Goal: Task Accomplishment & Management: Manage account settings

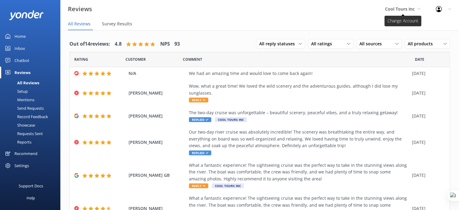
click at [409, 9] on span "Cool Tours Inc" at bounding box center [400, 9] width 30 height 6
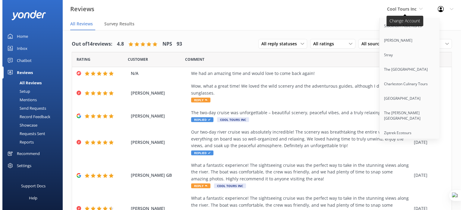
scroll to position [3173, 0]
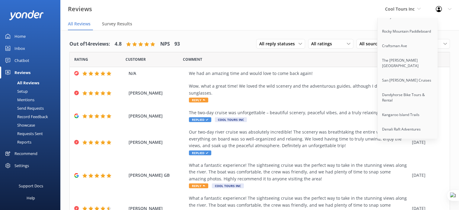
click at [406, 180] on link "Trolley Pub Charlotte" at bounding box center [407, 187] width 60 height 14
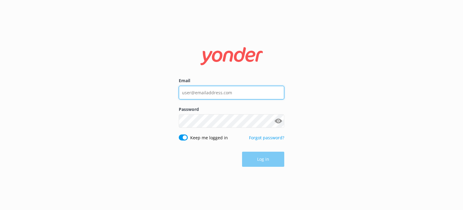
type input "[EMAIL_ADDRESS][DOMAIN_NAME]"
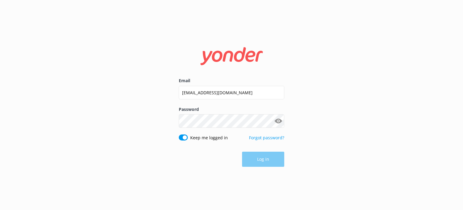
click at [333, 114] on div "Email guy@yonderhq.com Password Show password Keep me logged in Forgot password…" at bounding box center [231, 105] width 463 height 210
click at [259, 166] on button "Log in" at bounding box center [263, 159] width 42 height 15
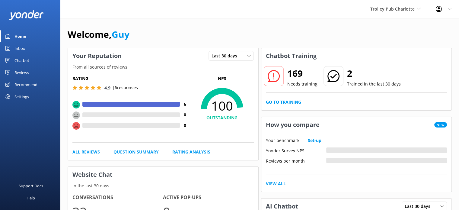
click at [24, 74] on div "Reviews" at bounding box center [21, 72] width 14 height 12
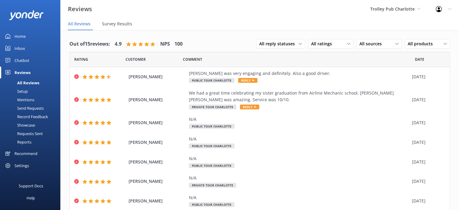
click at [25, 164] on div "Settings" at bounding box center [21, 165] width 14 height 12
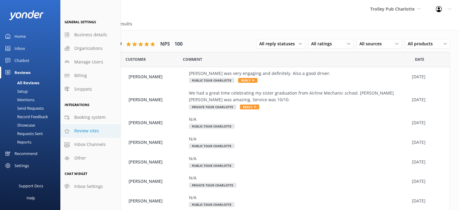
click at [92, 130] on span "Review sites" at bounding box center [86, 130] width 25 height 7
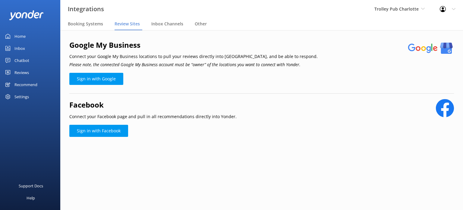
click at [24, 36] on div "Home" at bounding box center [19, 36] width 11 height 12
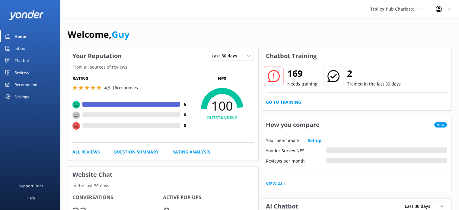
click at [22, 75] on div "Reviews" at bounding box center [21, 72] width 14 height 12
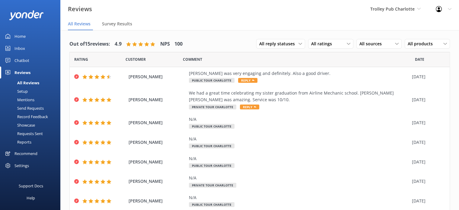
click at [20, 93] on div "Setup" at bounding box center [16, 91] width 24 height 8
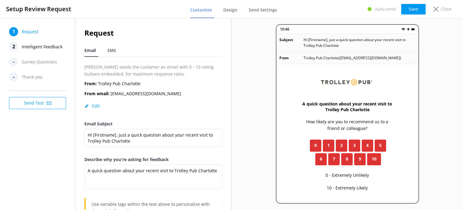
click at [36, 48] on span "Intelligent Feedback" at bounding box center [42, 46] width 41 height 9
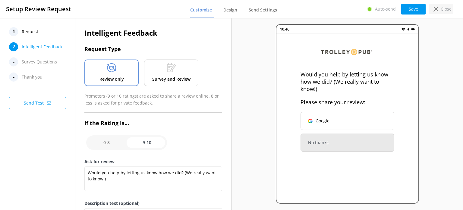
click at [441, 7] on p "Close" at bounding box center [446, 9] width 11 height 7
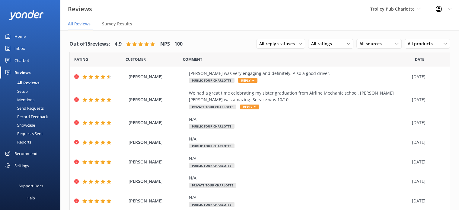
click at [27, 138] on div "Reports" at bounding box center [18, 142] width 28 height 8
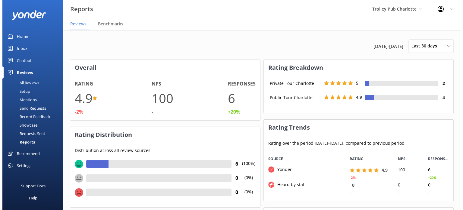
scroll to position [45, 185]
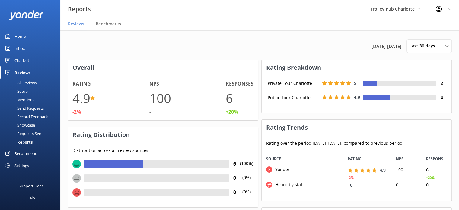
click at [29, 133] on div "Requests Sent" at bounding box center [23, 133] width 39 height 8
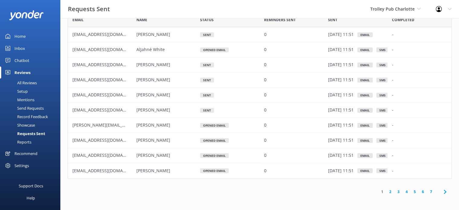
scroll to position [28, 0]
click at [391, 191] on link "2" at bounding box center [390, 191] width 8 height 6
click at [397, 190] on link "3" at bounding box center [398, 191] width 8 height 6
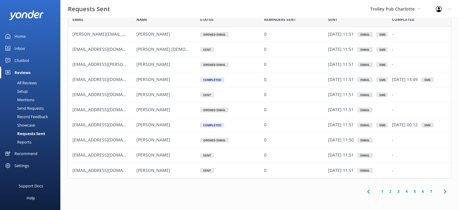
click at [406, 189] on link "4" at bounding box center [406, 191] width 8 height 6
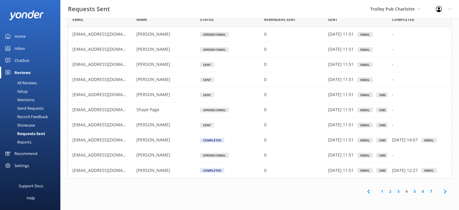
click at [418, 189] on link "5" at bounding box center [414, 191] width 8 height 6
click at [426, 188] on link "6" at bounding box center [423, 191] width 8 height 6
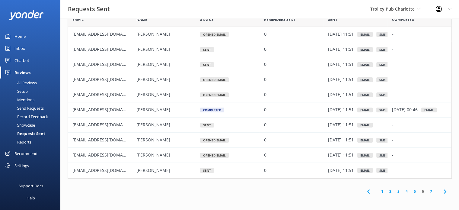
click at [27, 140] on div "Reports" at bounding box center [18, 142] width 28 height 8
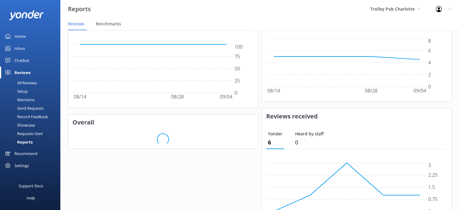
scroll to position [257, 0]
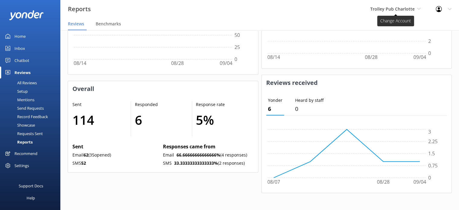
click at [406, 7] on span "Trolley Pub Charlotte" at bounding box center [392, 9] width 44 height 6
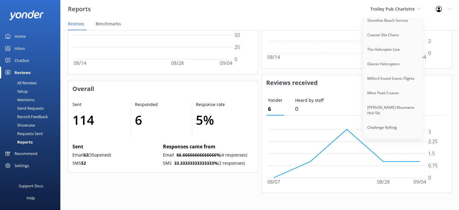
scroll to position [4646, 0]
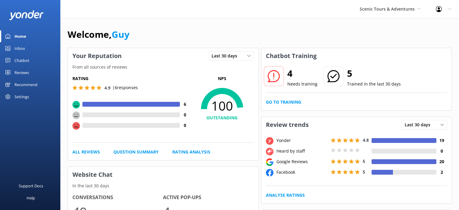
click at [29, 36] on link "Home" at bounding box center [30, 36] width 60 height 12
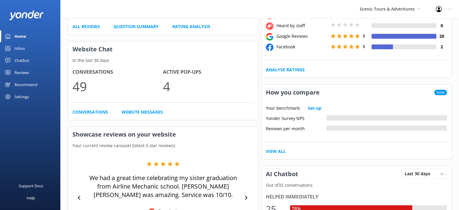
scroll to position [128, 0]
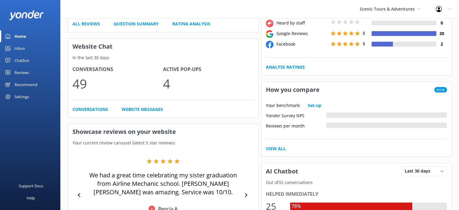
click at [403, 12] on div "Scenic Tours & Adventures Yonder demo Musket Cove Island Resort & Marina Bea Ab…" at bounding box center [390, 9] width 76 height 18
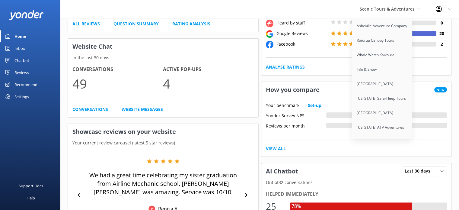
scroll to position [1961, 0]
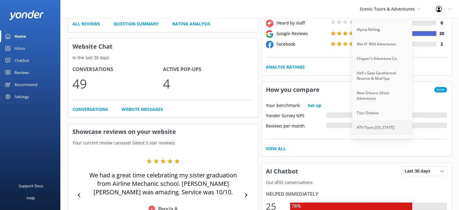
click at [379, 120] on link "ATV Tours [US_STATE]" at bounding box center [382, 127] width 60 height 14
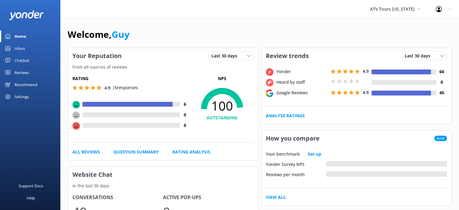
click at [17, 98] on div "Settings" at bounding box center [21, 96] width 14 height 12
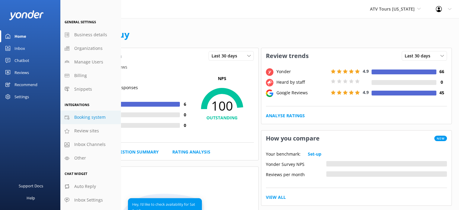
click at [88, 119] on span "Booking system" at bounding box center [89, 117] width 31 height 7
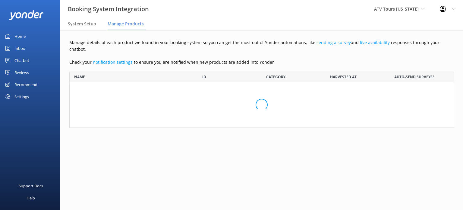
scroll to position [52, 380]
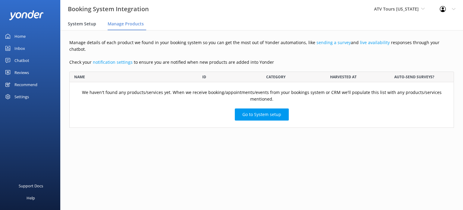
click at [84, 26] on span "System Setup" at bounding box center [82, 24] width 28 height 6
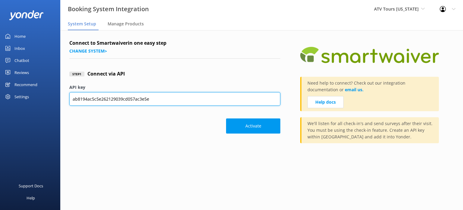
click at [156, 99] on input "ab8194ac5c5e262129039cd057ac3e5e" at bounding box center [174, 99] width 211 height 14
drag, startPoint x: 156, startPoint y: 99, endPoint x: 57, endPoint y: 100, distance: 98.3
click at [57, 100] on div "Booking System Integration ATV Tours Colorado Yonder demo Musket Cove Island Re…" at bounding box center [231, 119] width 463 height 179
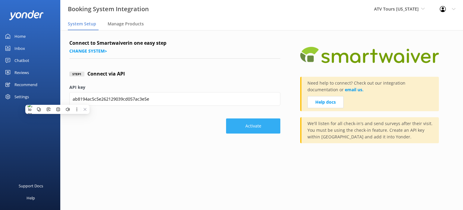
click at [256, 126] on button "Activate" at bounding box center [253, 125] width 54 height 15
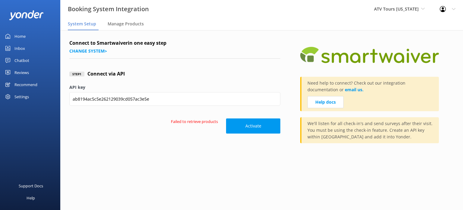
drag, startPoint x: 22, startPoint y: 71, endPoint x: 36, endPoint y: 81, distance: 17.3
click at [22, 71] on div "Reviews" at bounding box center [21, 72] width 14 height 12
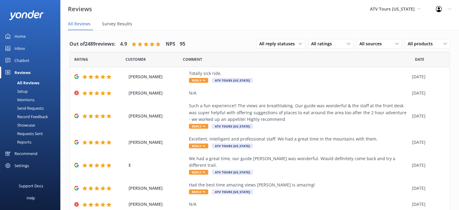
click at [35, 132] on div "Requests Sent" at bounding box center [23, 133] width 39 height 8
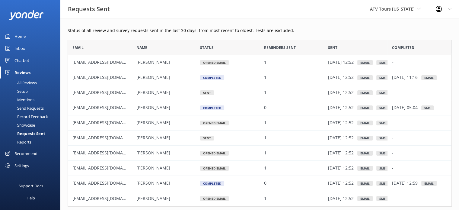
scroll to position [28, 0]
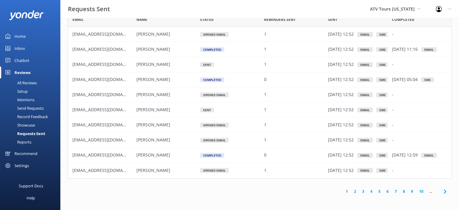
click at [30, 166] on div "Settings" at bounding box center [30, 165] width 60 height 12
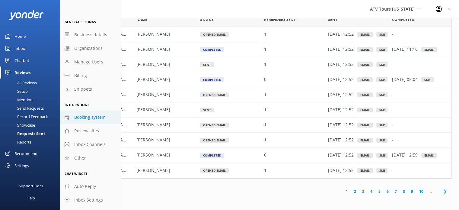
click at [85, 118] on span "Booking system" at bounding box center [89, 117] width 31 height 7
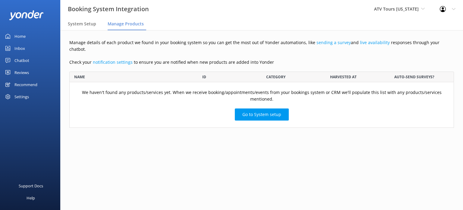
scroll to position [52, 380]
click at [408, 10] on span "ATV Tours [US_STATE]" at bounding box center [396, 9] width 45 height 6
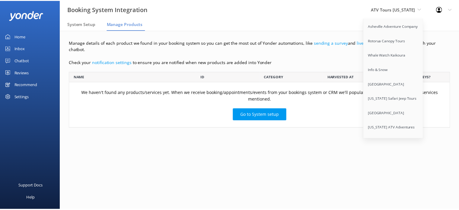
scroll to position [1961, 0]
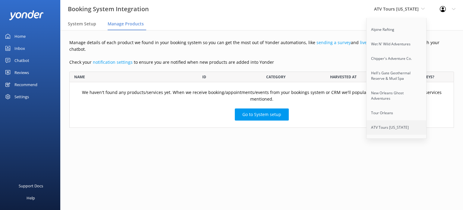
click at [404, 120] on link "ATV Tours [US_STATE]" at bounding box center [397, 127] width 60 height 14
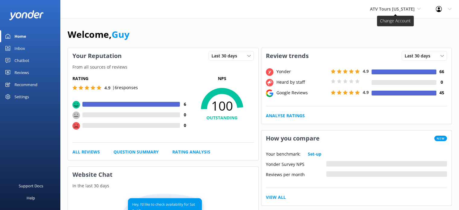
click at [403, 8] on span "ATV Tours [US_STATE]" at bounding box center [392, 9] width 45 height 6
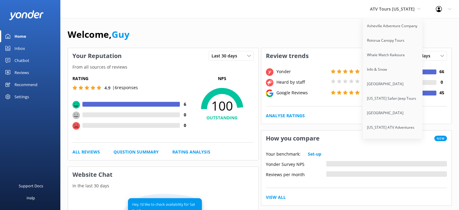
scroll to position [1961, 0]
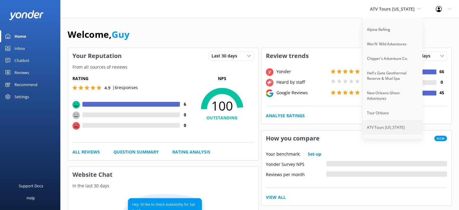
click at [390, 120] on link "ATV Tours [US_STATE]" at bounding box center [392, 127] width 60 height 14
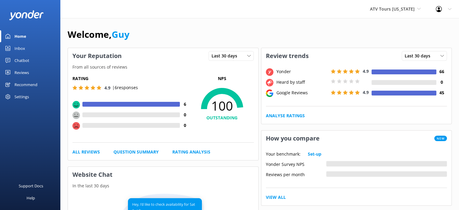
click at [27, 97] on div "Settings" at bounding box center [21, 96] width 14 height 12
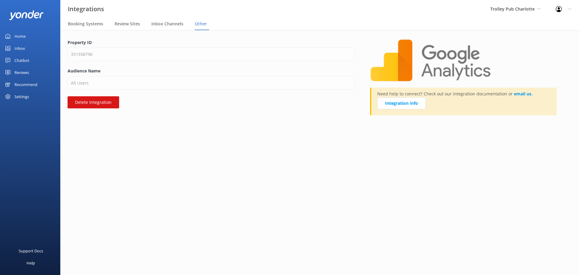
drag, startPoint x: 476, startPoint y: 153, endPoint x: 465, endPoint y: 154, distance: 11.2
click at [476, 153] on main "Property ID 351558796 Audience Name All Users Delete Integration Need help to c…" at bounding box center [319, 152] width 519 height 245
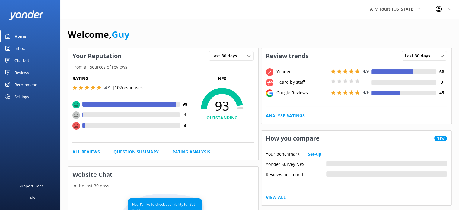
click at [34, 99] on div "Settings" at bounding box center [30, 96] width 60 height 12
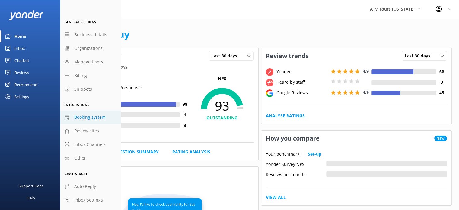
click at [83, 118] on span "Booking system" at bounding box center [89, 117] width 31 height 7
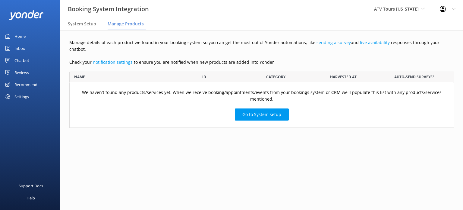
scroll to position [52, 380]
click at [84, 21] on span "System Setup" at bounding box center [82, 24] width 28 height 6
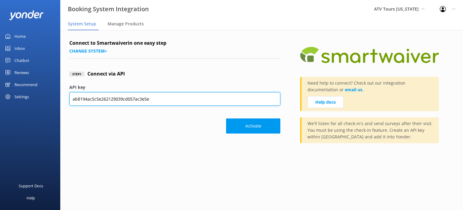
drag, startPoint x: 158, startPoint y: 99, endPoint x: 63, endPoint y: 98, distance: 95.3
click at [63, 98] on div "Connect to Smartwaiver in one easy step Change system > Step 1 Connect via API …" at bounding box center [261, 95] width 403 height 131
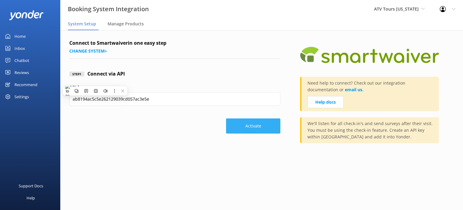
click at [262, 128] on button "Activate" at bounding box center [253, 125] width 54 height 15
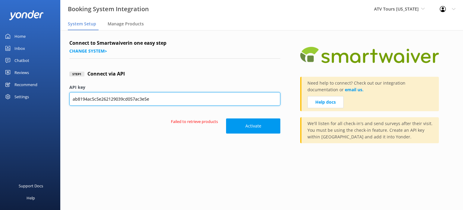
click at [149, 94] on input "ab8194ac5c5e262129039cd057ac3e5e" at bounding box center [174, 99] width 211 height 14
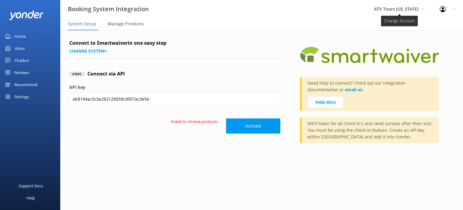
click at [394, 11] on span "ATV Tours [US_STATE]" at bounding box center [396, 9] width 45 height 6
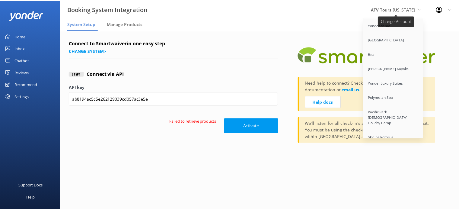
scroll to position [1394, 0]
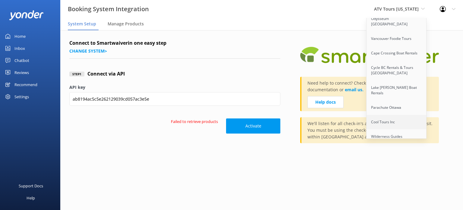
click at [400, 115] on link "Cool Tours Inc" at bounding box center [397, 122] width 60 height 14
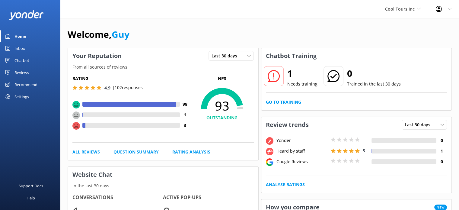
click at [23, 70] on div "Reviews" at bounding box center [21, 72] width 14 height 12
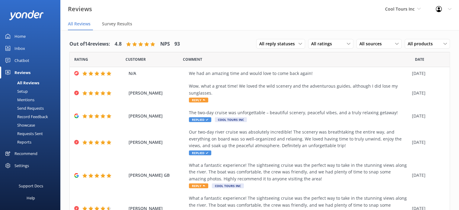
click at [20, 59] on div "Chatbot" at bounding box center [21, 60] width 15 height 12
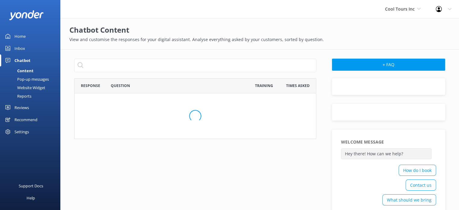
scroll to position [207, 237]
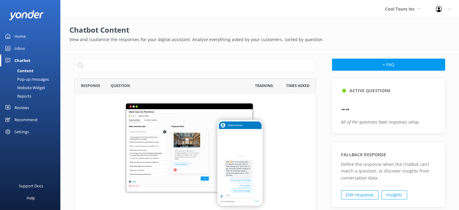
click at [22, 108] on div "Reviews" at bounding box center [21, 107] width 14 height 12
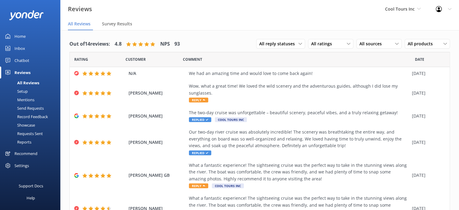
click at [25, 92] on div "Setup" at bounding box center [16, 91] width 24 height 8
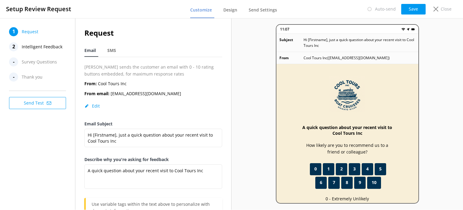
click at [45, 49] on span "Intelligent Feedback" at bounding box center [42, 46] width 41 height 9
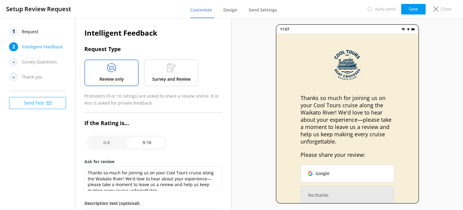
click at [183, 76] on p "Survey and Review" at bounding box center [171, 79] width 38 height 7
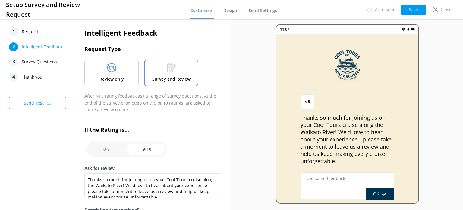
click at [30, 62] on span "Survey Questions" at bounding box center [39, 61] width 35 height 9
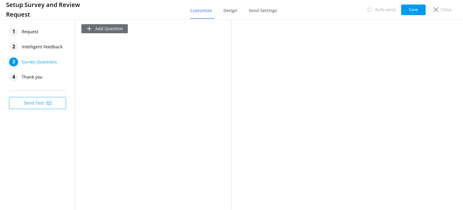
click at [105, 27] on button "Add Question" at bounding box center [104, 28] width 46 height 9
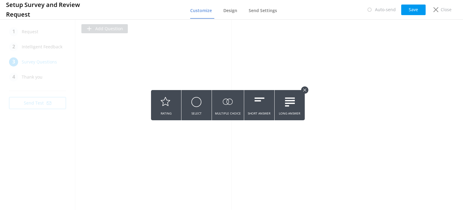
click at [306, 90] on button at bounding box center [304, 89] width 7 height 7
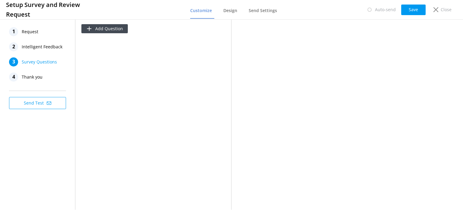
click at [28, 79] on span "Thank you" at bounding box center [32, 76] width 21 height 9
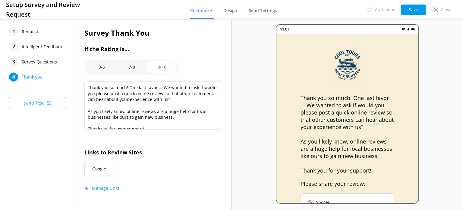
click at [39, 63] on span "Survey Questions" at bounding box center [39, 61] width 35 height 9
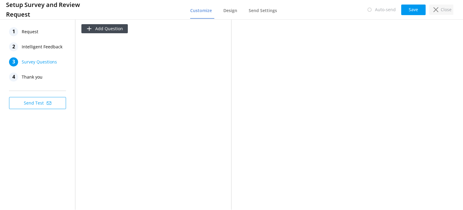
click at [436, 8] on icon at bounding box center [436, 9] width 5 height 5
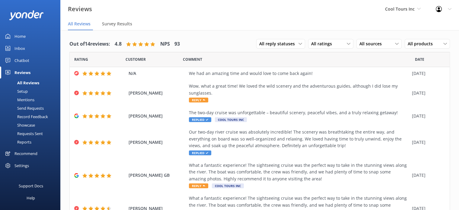
click at [26, 152] on div "Recommend" at bounding box center [25, 153] width 23 height 12
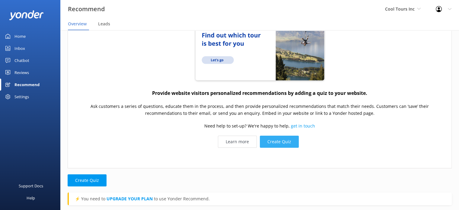
scroll to position [93, 0]
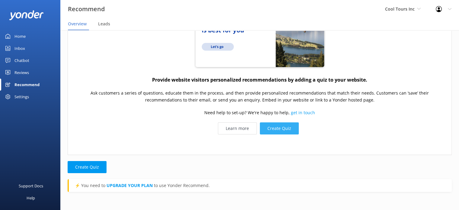
click at [275, 128] on button "Create Quiz" at bounding box center [279, 128] width 39 height 12
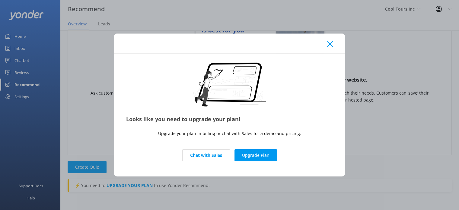
click at [329, 42] on icon at bounding box center [330, 44] width 6 height 6
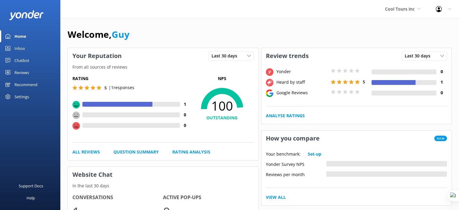
click at [27, 97] on div "Settings" at bounding box center [21, 96] width 14 height 12
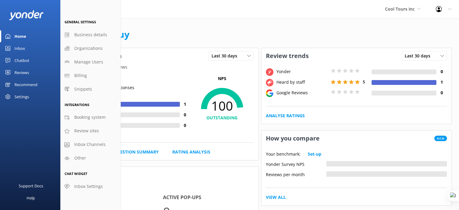
click at [14, 98] on div "Settings" at bounding box center [21, 96] width 14 height 12
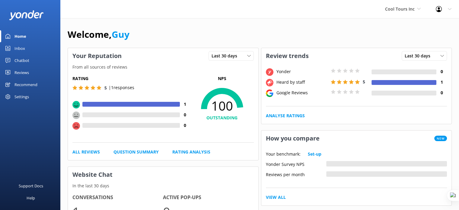
click at [26, 81] on div "Recommend" at bounding box center [25, 84] width 23 height 12
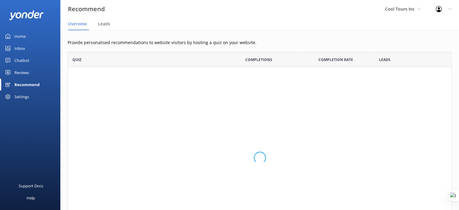
scroll to position [191, 379]
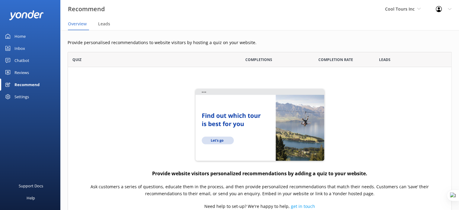
click at [18, 59] on div "Chatbot" at bounding box center [21, 60] width 15 height 12
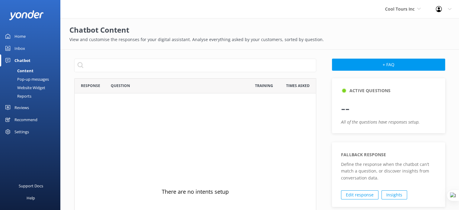
scroll to position [207, 237]
click at [24, 119] on div "Recommend" at bounding box center [25, 119] width 23 height 12
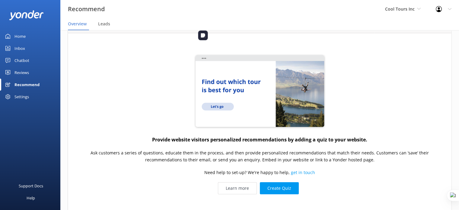
scroll to position [93, 0]
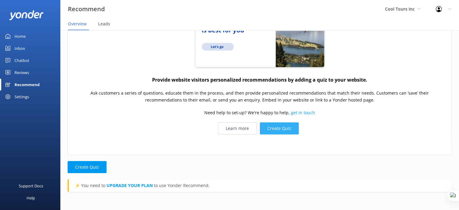
click at [273, 128] on button "Create Quiz" at bounding box center [279, 128] width 39 height 12
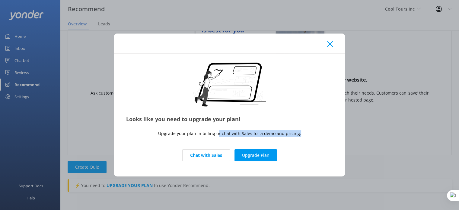
drag, startPoint x: 217, startPoint y: 136, endPoint x: 302, endPoint y: 134, distance: 84.7
click at [302, 134] on div "Looks like you need to upgrade your plan! Upgrade your plan in billing or chat …" at bounding box center [229, 114] width 231 height 122
click at [324, 120] on h3 "Looks like you need to upgrade your plan!" at bounding box center [229, 119] width 207 height 10
click at [330, 45] on icon at bounding box center [330, 44] width 6 height 6
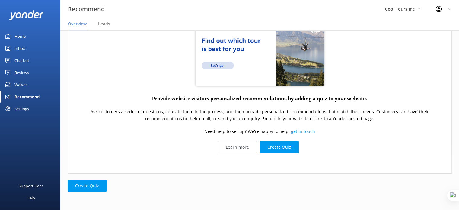
scroll to position [75, 0]
click at [21, 43] on div "Inbox" at bounding box center [19, 48] width 11 height 12
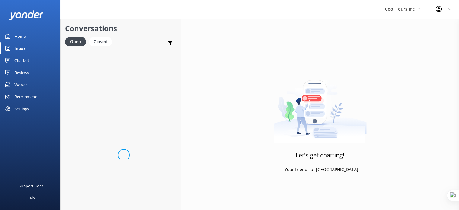
click at [21, 36] on div "Home" at bounding box center [19, 36] width 11 height 12
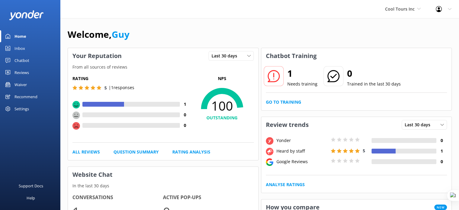
click at [25, 59] on div "Chatbot" at bounding box center [21, 60] width 15 height 12
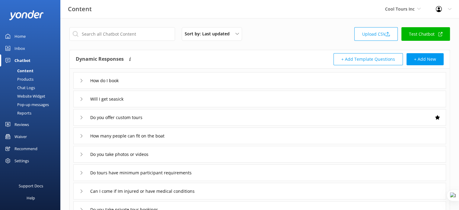
click at [21, 149] on div "Recommend" at bounding box center [25, 148] width 23 height 12
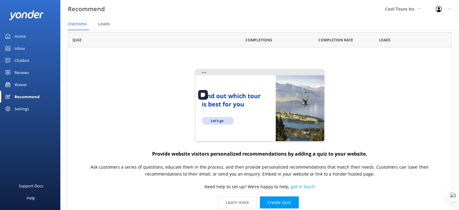
scroll to position [75, 0]
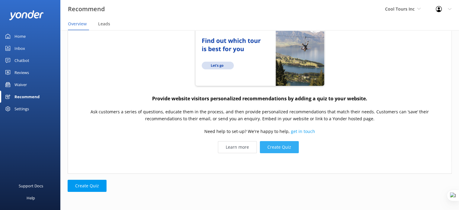
click at [275, 145] on button "Create Quiz" at bounding box center [279, 147] width 39 height 12
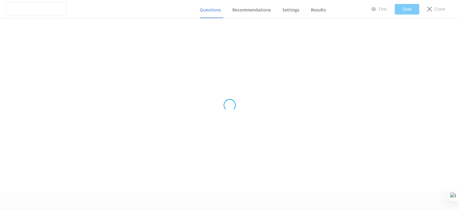
scroll to position [18, 0]
type input "Untitled Quiz"
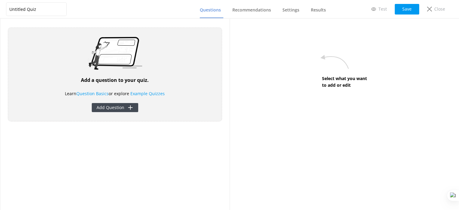
scroll to position [0, 0]
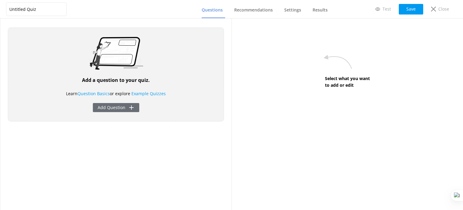
click at [119, 106] on button "Add Question" at bounding box center [116, 107] width 46 height 9
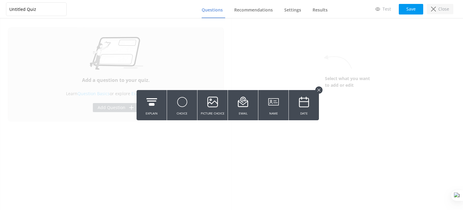
click at [439, 13] on div "Close" at bounding box center [440, 9] width 27 height 10
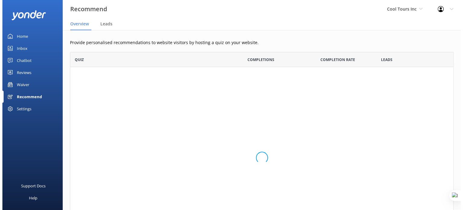
scroll to position [191, 379]
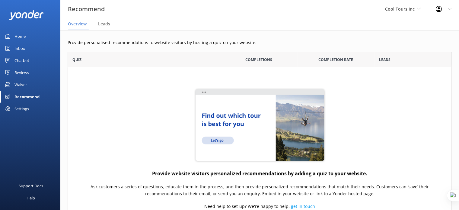
click at [21, 73] on div "Reviews" at bounding box center [21, 72] width 14 height 12
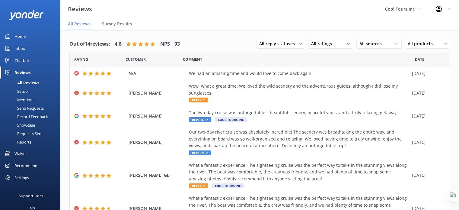
click at [22, 92] on div "Setup" at bounding box center [16, 91] width 24 height 8
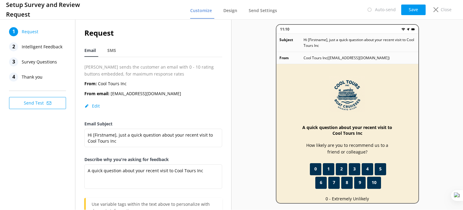
click at [44, 64] on span "Survey Questions" at bounding box center [39, 61] width 35 height 9
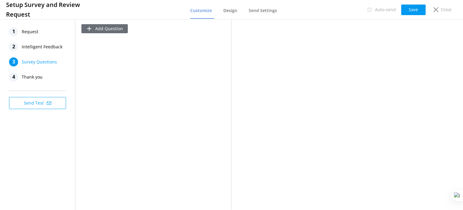
click at [115, 29] on button "Add Question" at bounding box center [104, 28] width 46 height 9
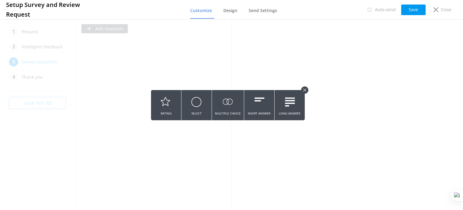
click at [304, 90] on icon at bounding box center [304, 89] width 3 height 3
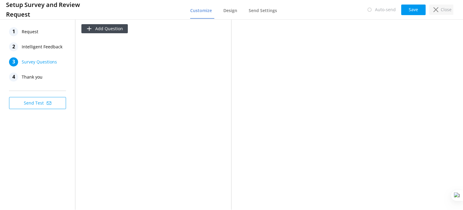
click at [445, 10] on p "Close" at bounding box center [446, 9] width 11 height 7
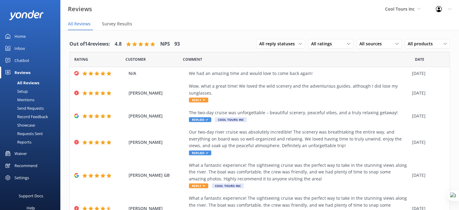
click at [21, 155] on div "Waiver" at bounding box center [20, 153] width 12 height 12
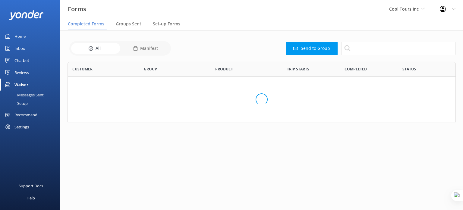
scroll to position [56, 384]
click at [160, 23] on span "Set-up Forms" at bounding box center [166, 24] width 27 height 6
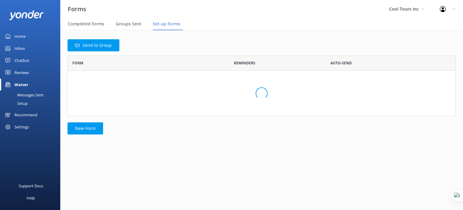
scroll to position [56, 384]
click at [90, 131] on button "New Form" at bounding box center [86, 128] width 36 height 12
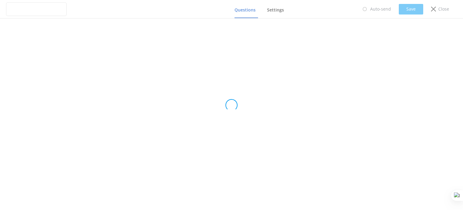
type input "Untitled Form"
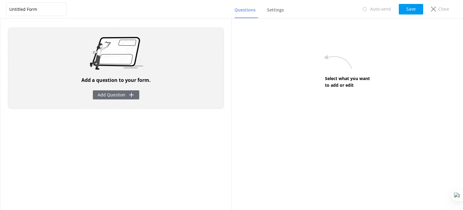
click at [127, 93] on button "Add Question" at bounding box center [116, 94] width 46 height 9
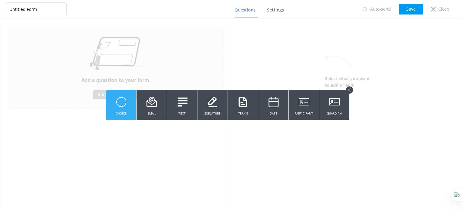
click at [123, 108] on icon at bounding box center [121, 101] width 11 height 17
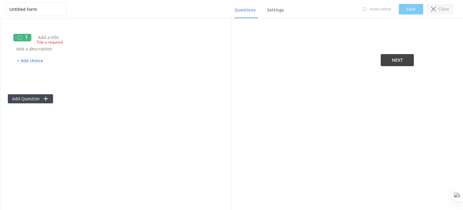
click at [435, 13] on div "Close" at bounding box center [440, 9] width 27 height 10
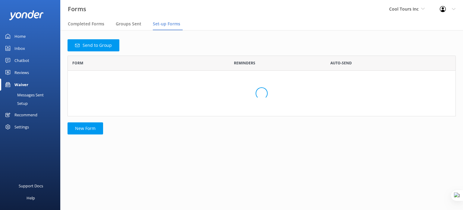
scroll to position [26, 384]
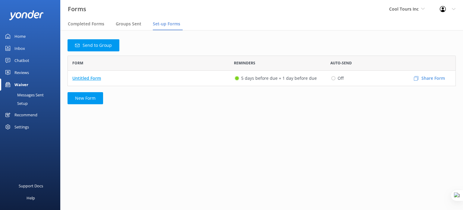
click at [84, 80] on p "Untitled Form" at bounding box center [86, 78] width 29 height 7
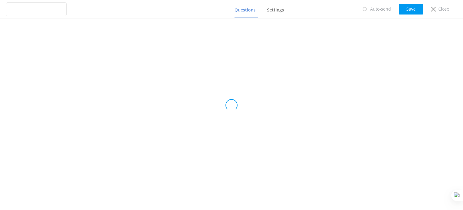
type input "Untitled Form"
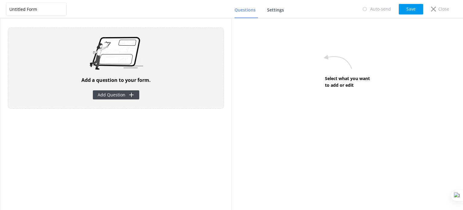
click at [274, 9] on span "Settings" at bounding box center [275, 10] width 17 height 6
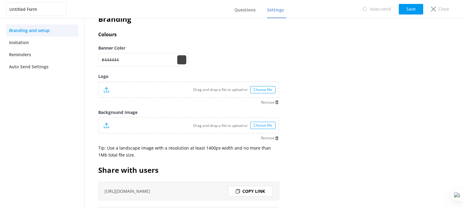
scroll to position [59, 0]
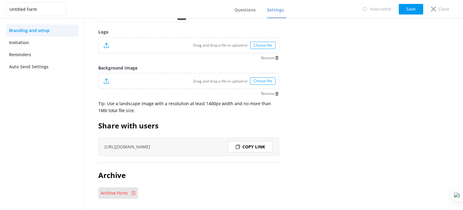
click at [121, 193] on p "Archive Form" at bounding box center [114, 192] width 27 height 7
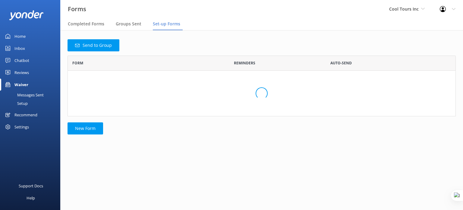
scroll to position [56, 384]
